Goal: Task Accomplishment & Management: Manage account settings

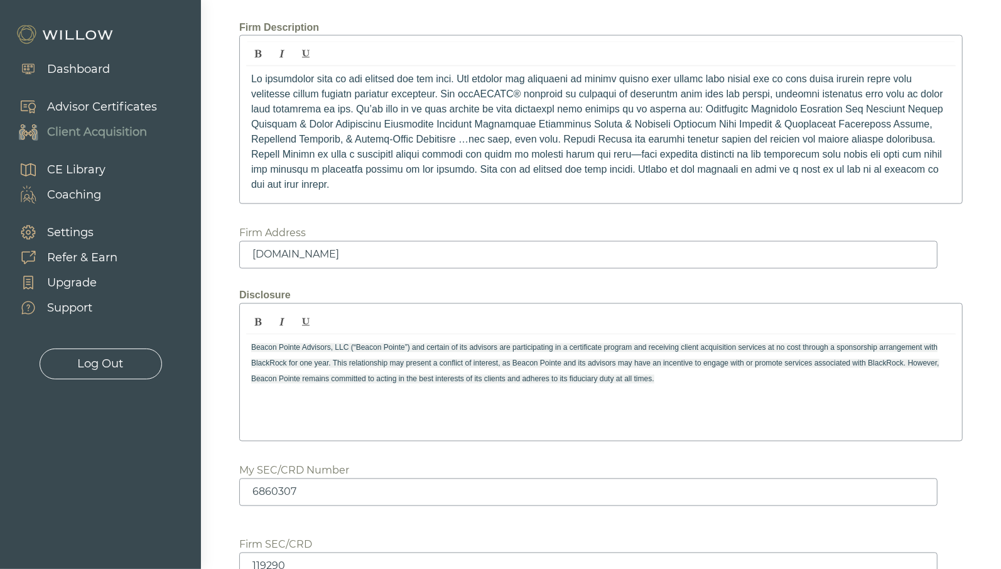
scroll to position [1608, 0]
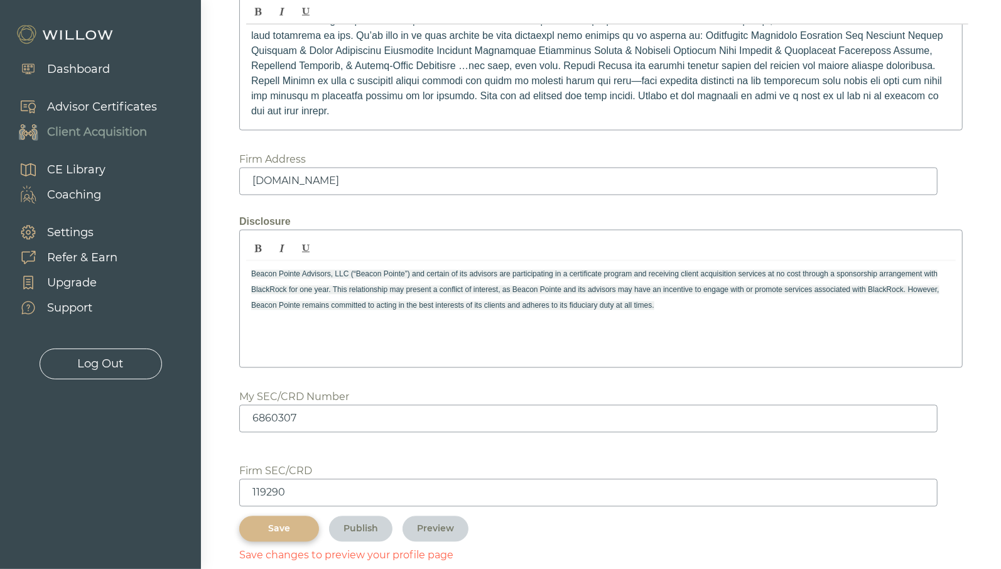
click at [288, 522] on div "Save" at bounding box center [279, 528] width 51 height 13
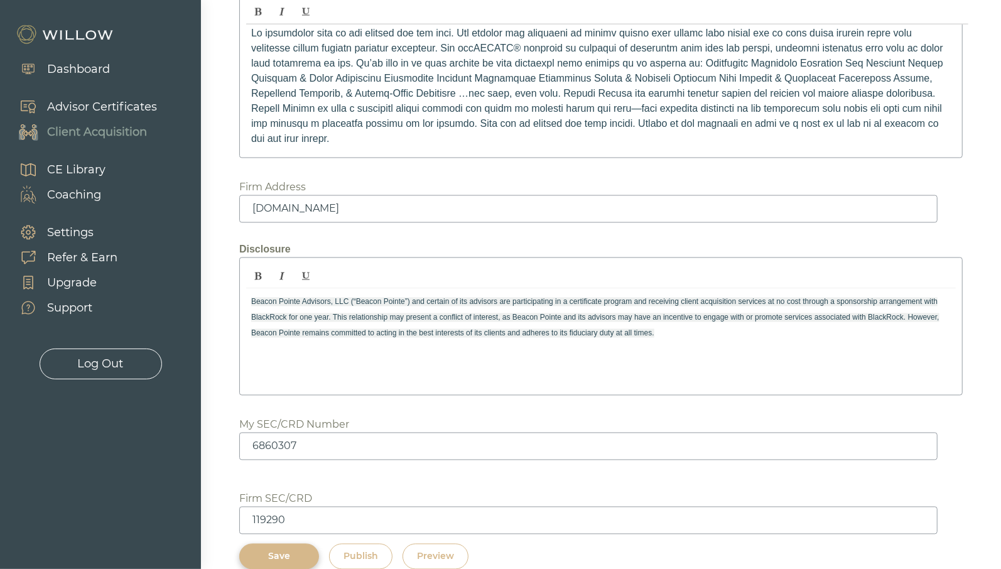
click at [357, 550] on div "Publish" at bounding box center [360, 556] width 35 height 13
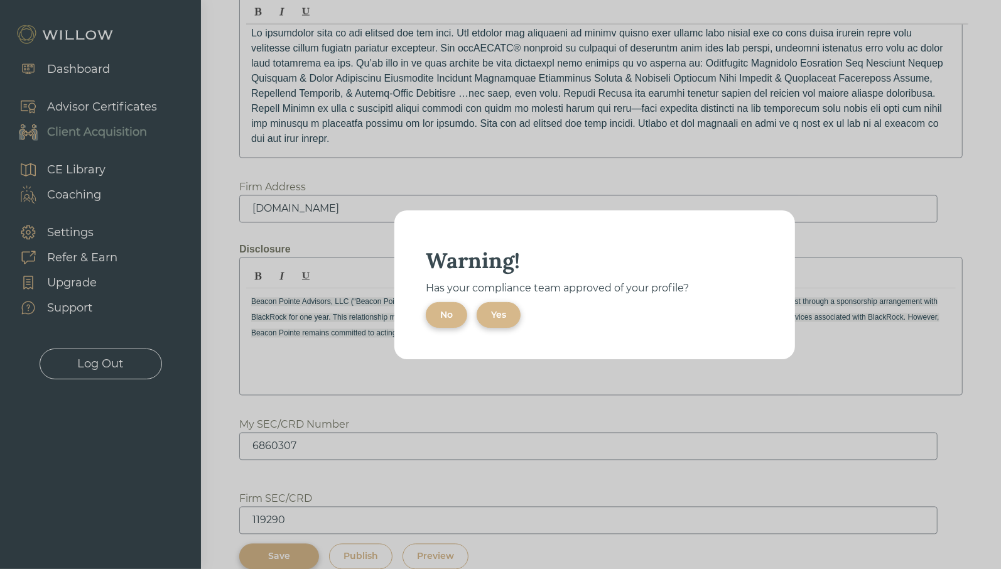
click at [449, 320] on div "No" at bounding box center [446, 314] width 13 height 13
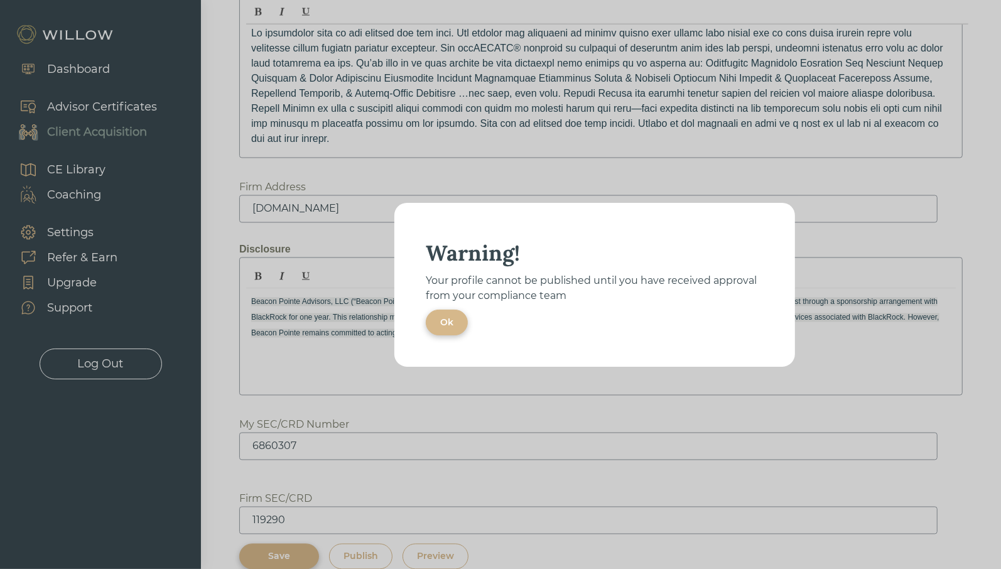
click at [450, 314] on button "Ok" at bounding box center [447, 323] width 42 height 26
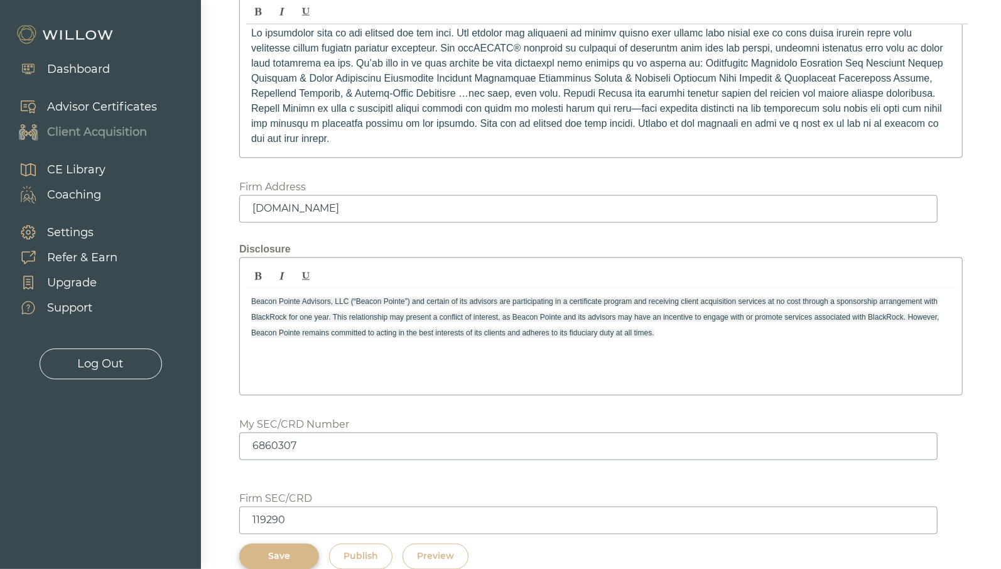
click at [436, 550] on div "Preview" at bounding box center [435, 556] width 37 height 13
